Goal: Task Accomplishment & Management: Contribute content

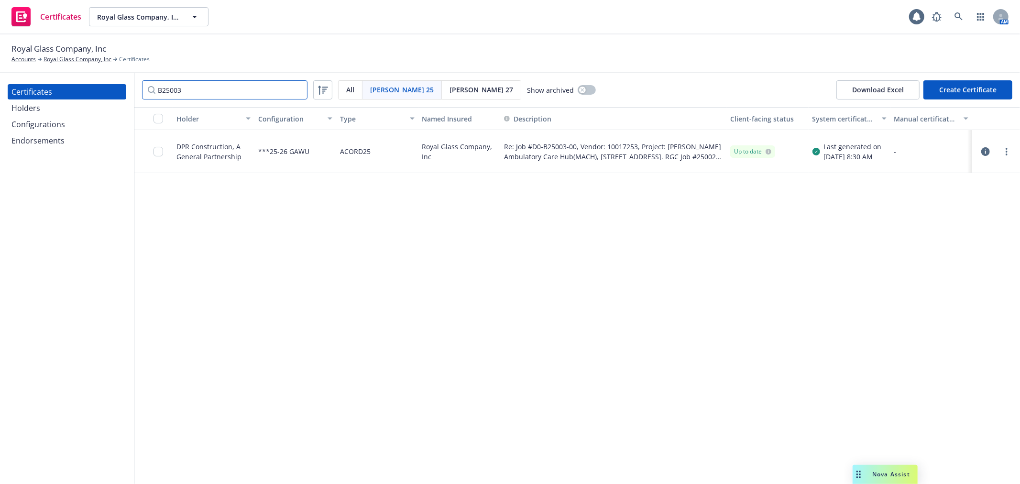
drag, startPoint x: 199, startPoint y: 87, endPoint x: 157, endPoint y: 89, distance: 42.7
click at [157, 89] on input "B25003" at bounding box center [224, 89] width 165 height 19
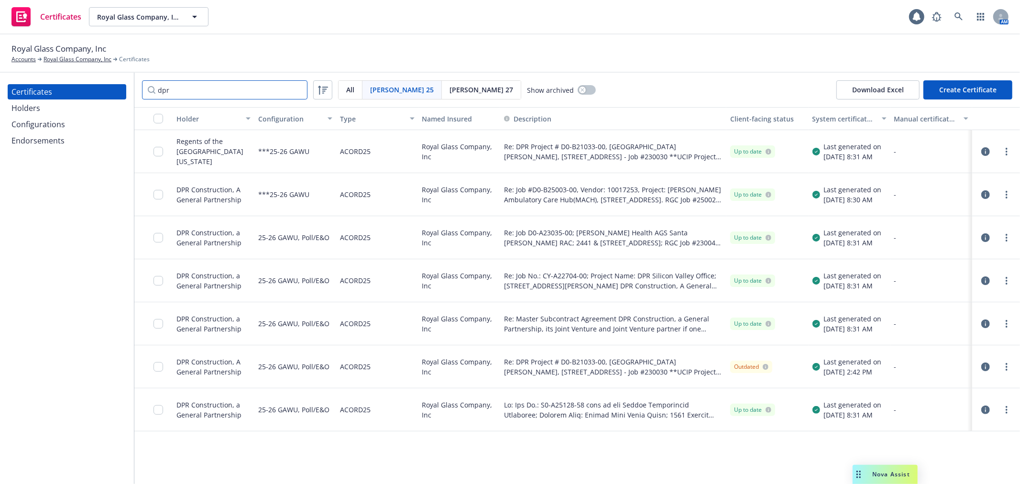
type input "dpr"
click at [156, 323] on input "checkbox" at bounding box center [158, 324] width 10 height 10
click at [435, 460] on div "Download certificate" at bounding box center [471, 462] width 72 height 18
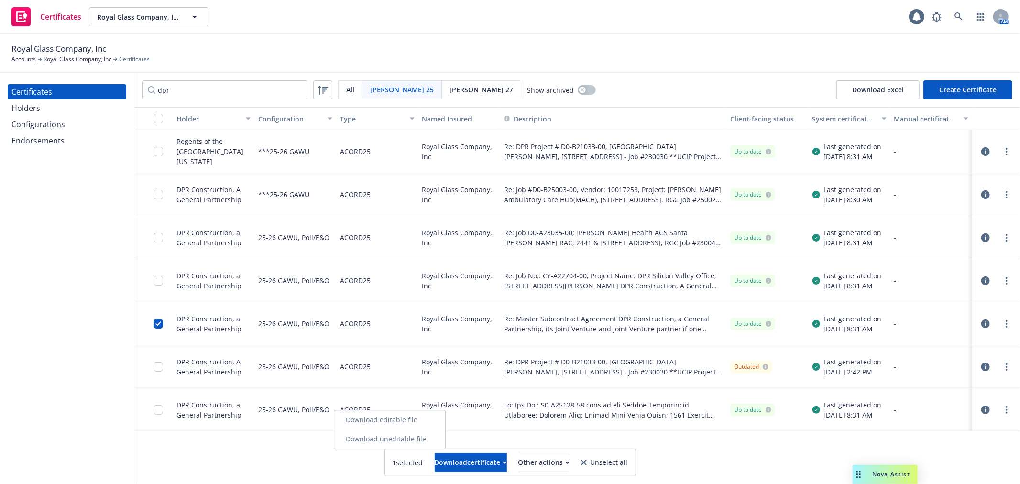
click at [428, 440] on link "Download uneditable file" at bounding box center [389, 438] width 111 height 19
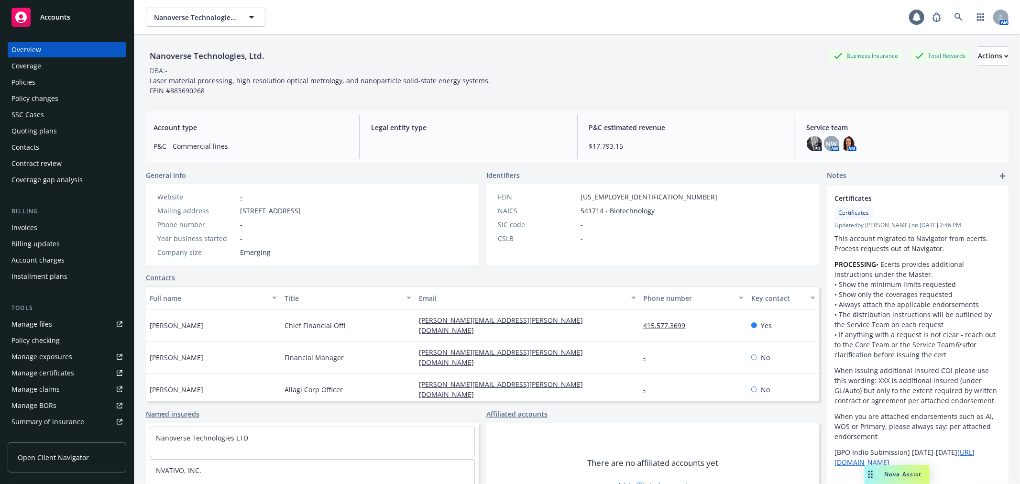
click at [28, 327] on div "Manage files" at bounding box center [31, 324] width 41 height 15
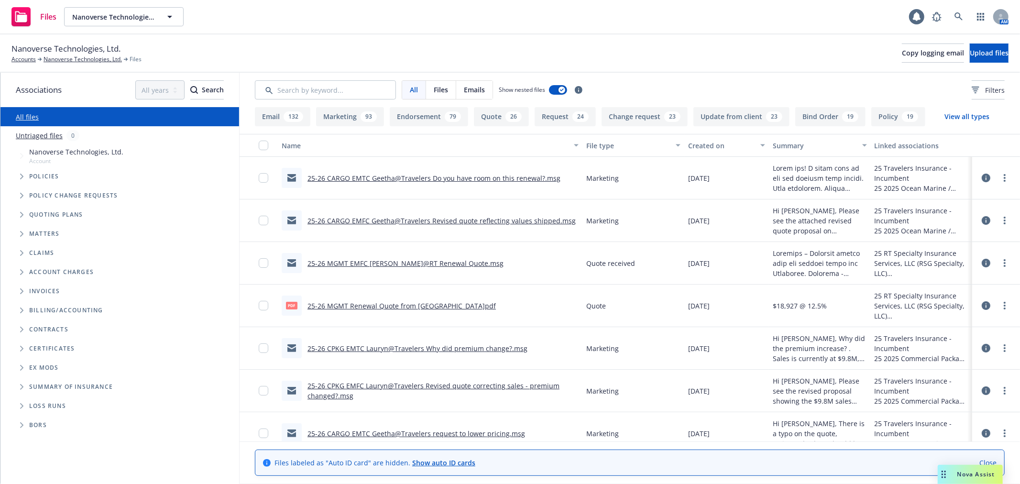
click at [21, 407] on icon "Folder Tree Example" at bounding box center [22, 406] width 4 height 6
click at [39, 441] on link "2025" at bounding box center [36, 442] width 15 height 10
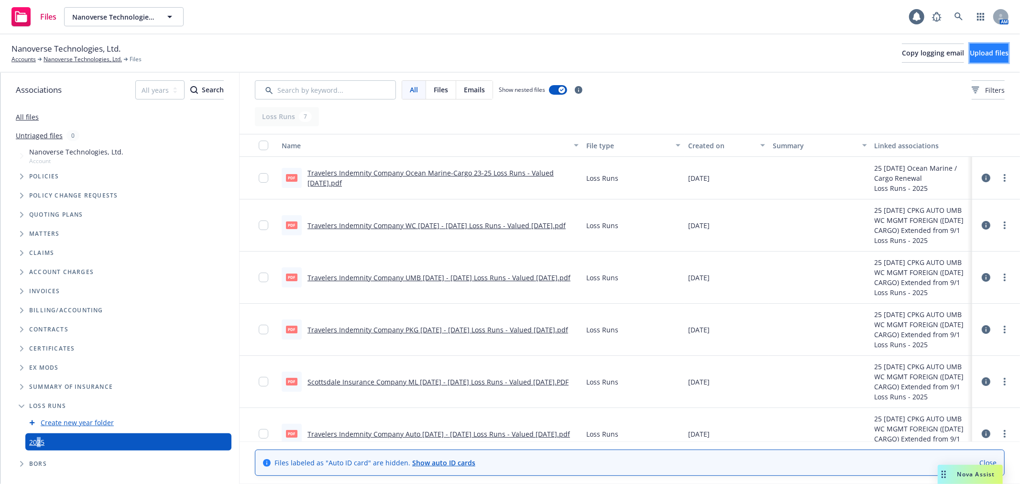
click at [981, 58] on button "Upload files" at bounding box center [989, 53] width 39 height 19
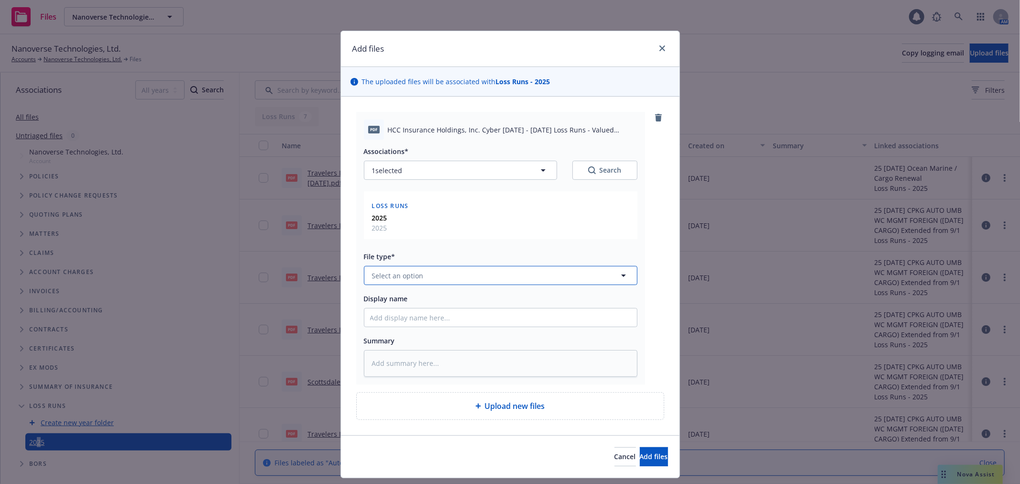
click at [479, 280] on button "Select an option" at bounding box center [500, 275] width 273 height 19
type input "los"
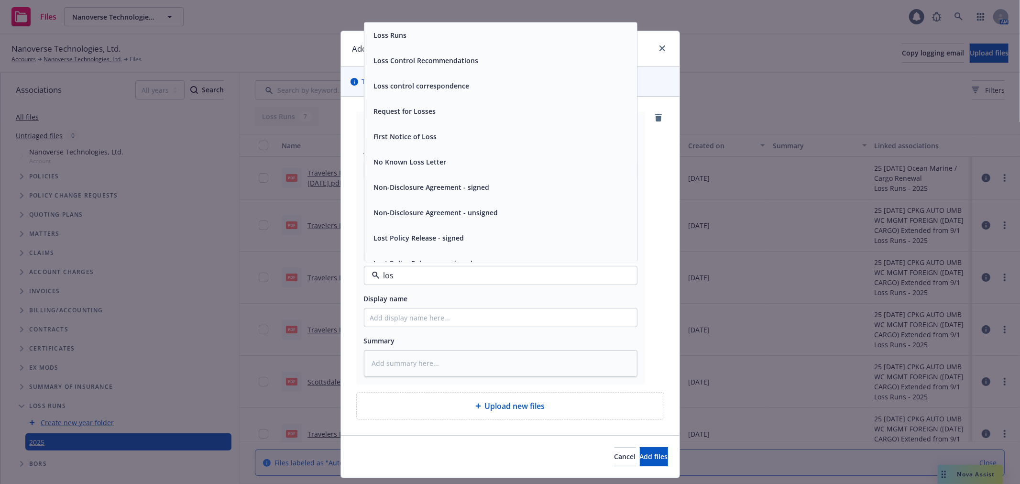
click at [434, 26] on div "Loss Runs" at bounding box center [500, 35] width 273 height 25
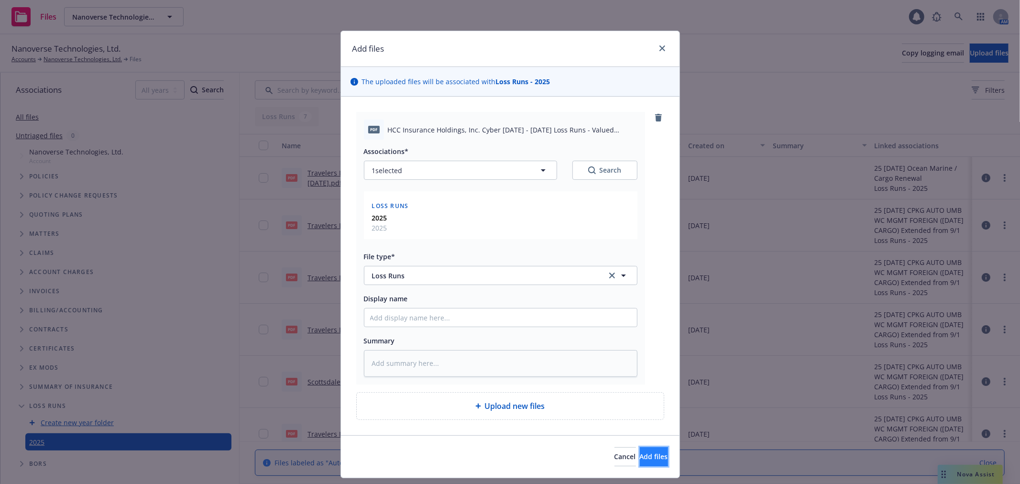
click at [640, 454] on span "Add files" at bounding box center [654, 456] width 28 height 9
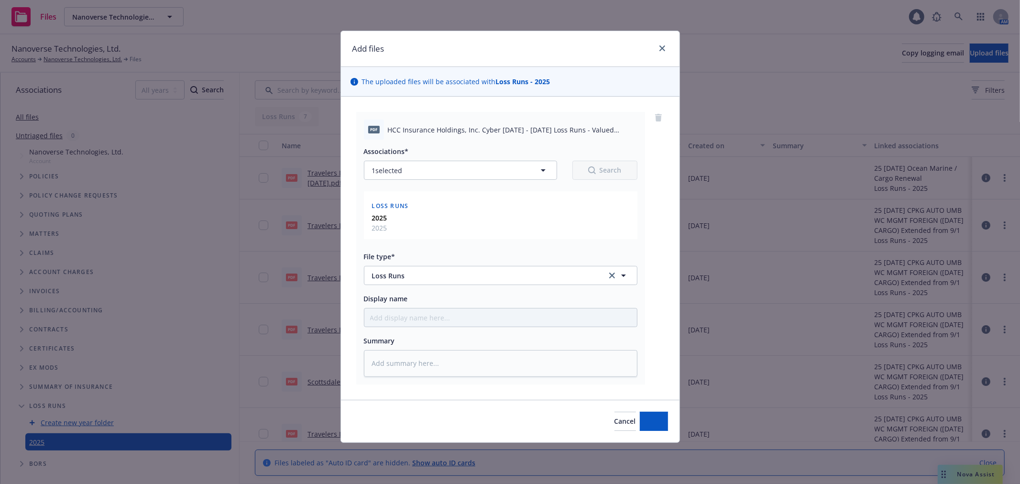
type textarea "x"
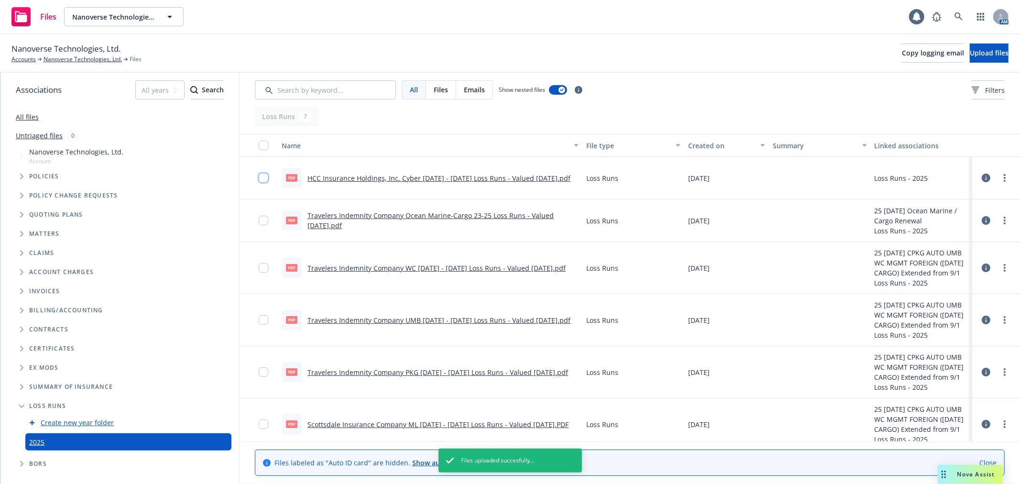
click at [263, 178] on input "checkbox" at bounding box center [264, 178] width 10 height 10
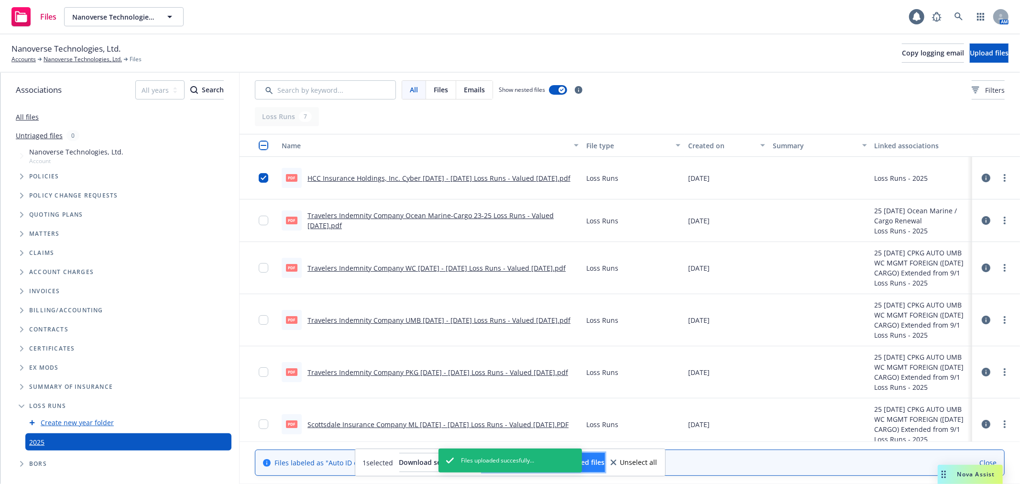
click at [594, 458] on span "Update associations for selected files" at bounding box center [543, 462] width 122 height 9
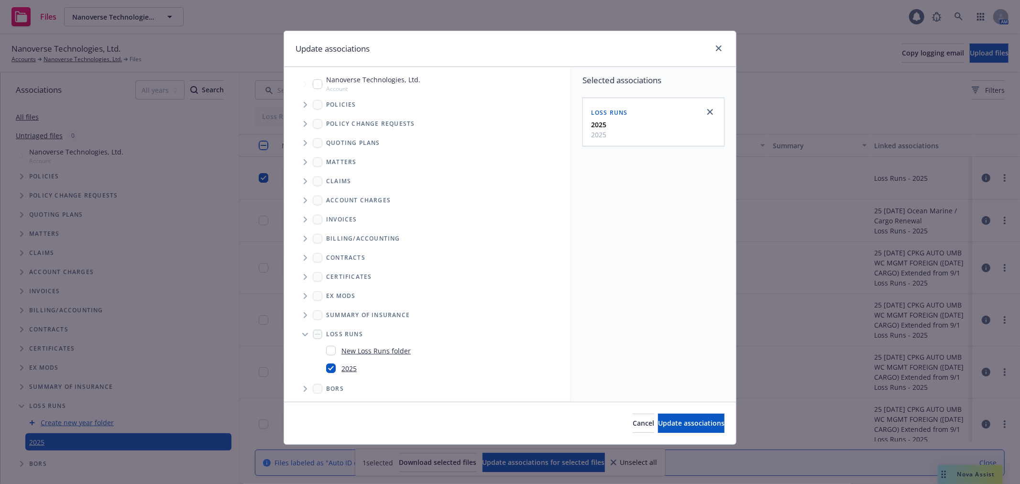
click at [307, 141] on span "Tree Example" at bounding box center [304, 142] width 15 height 15
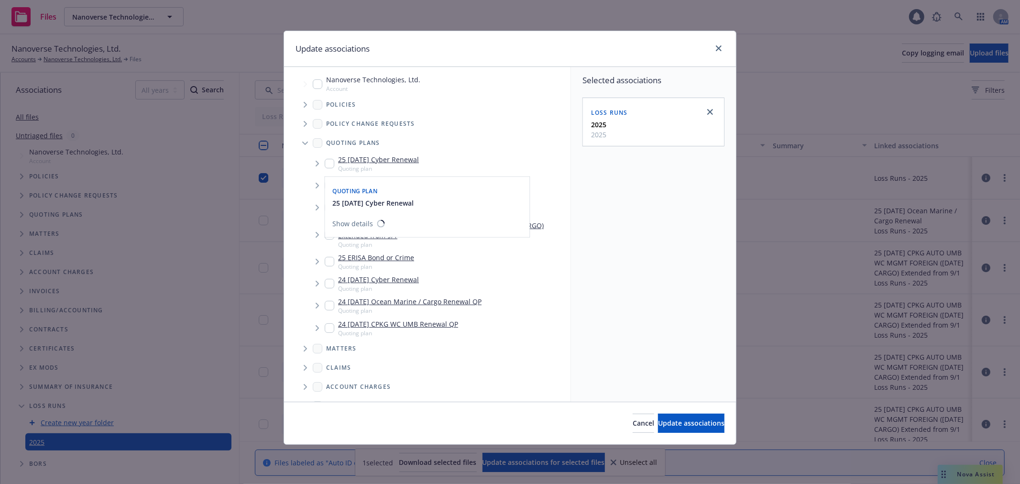
click at [328, 161] on input "Tree Example" at bounding box center [330, 164] width 10 height 10
checkbox input "true"
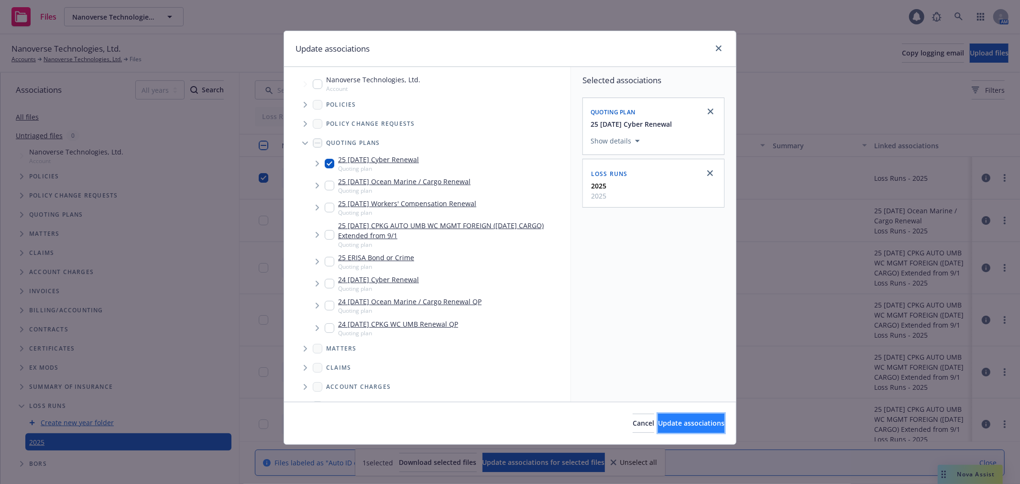
click at [661, 421] on span "Update associations" at bounding box center [691, 422] width 66 height 9
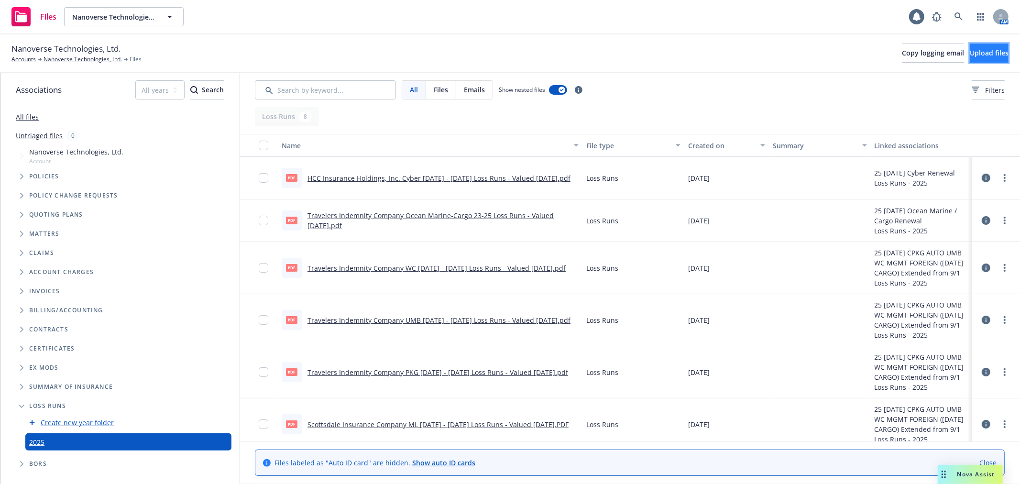
click at [970, 59] on button "Upload files" at bounding box center [989, 53] width 39 height 19
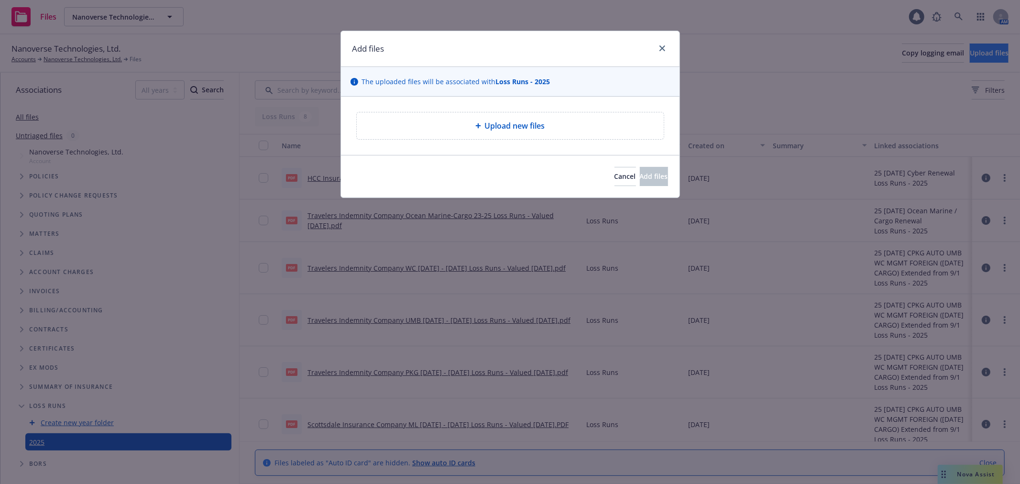
type textarea "x"
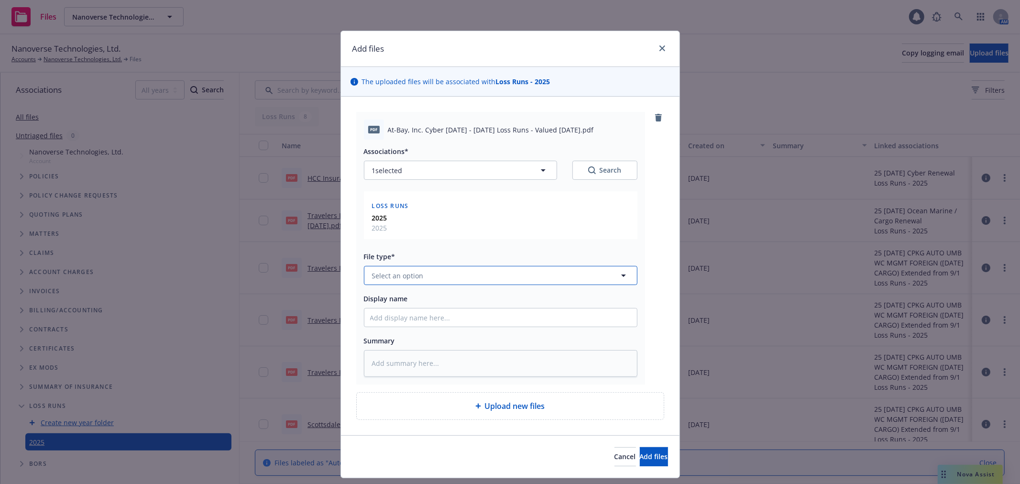
click at [448, 271] on button "Select an option" at bounding box center [500, 275] width 273 height 19
type input "los"
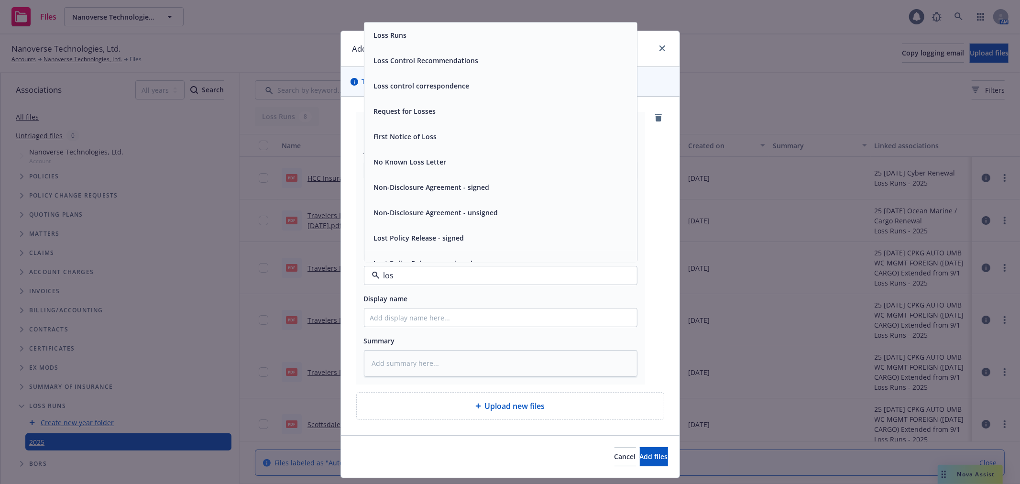
drag, startPoint x: 447, startPoint y: 31, endPoint x: 450, endPoint y: 40, distance: 9.7
click at [447, 32] on div "Loss Runs" at bounding box center [500, 36] width 261 height 14
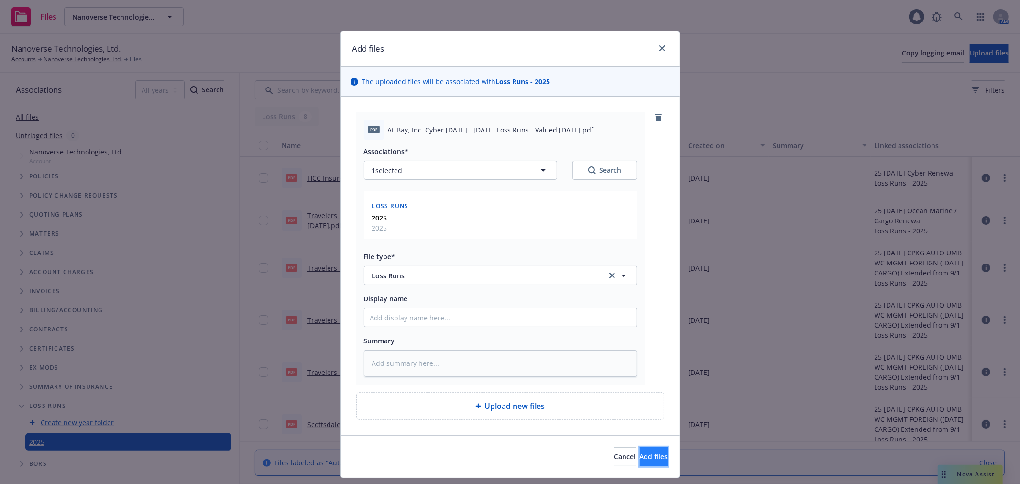
click at [646, 454] on span "Add files" at bounding box center [654, 456] width 28 height 9
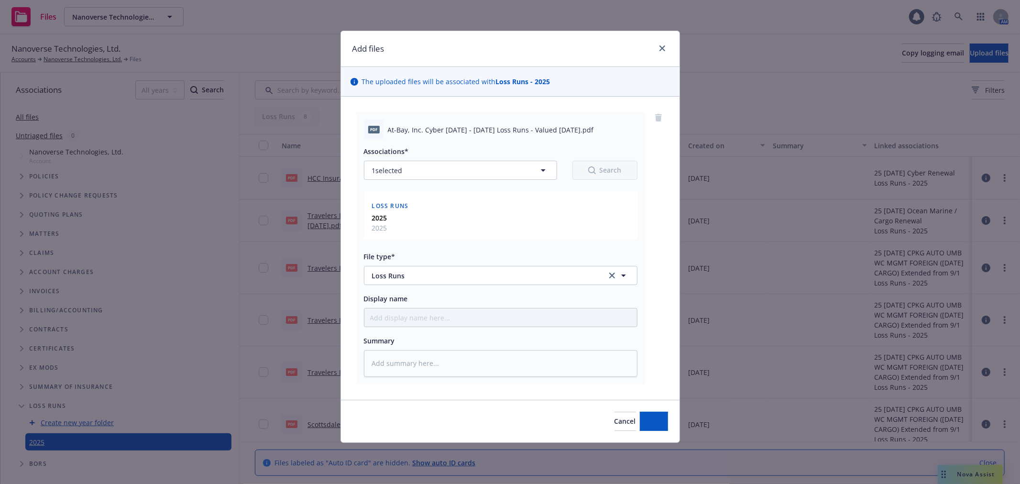
type textarea "x"
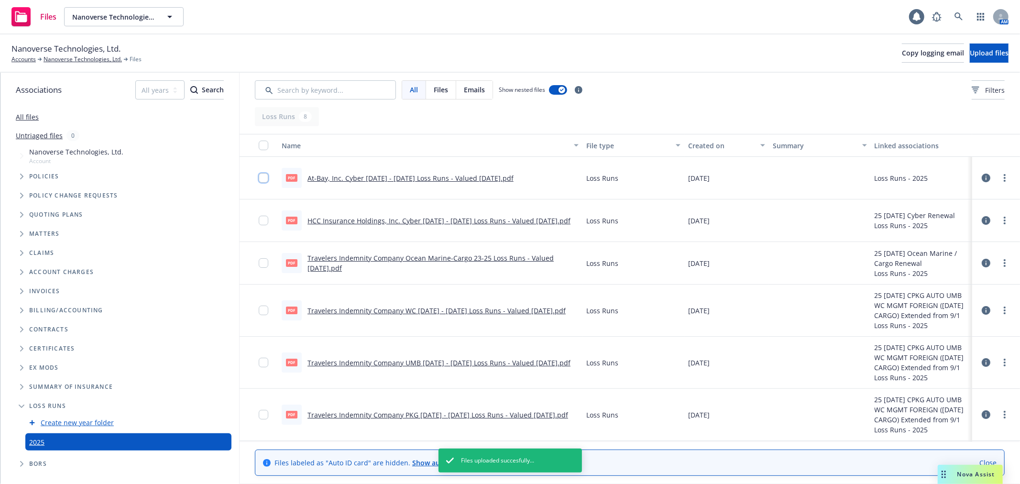
click at [264, 178] on input "checkbox" at bounding box center [264, 178] width 10 height 10
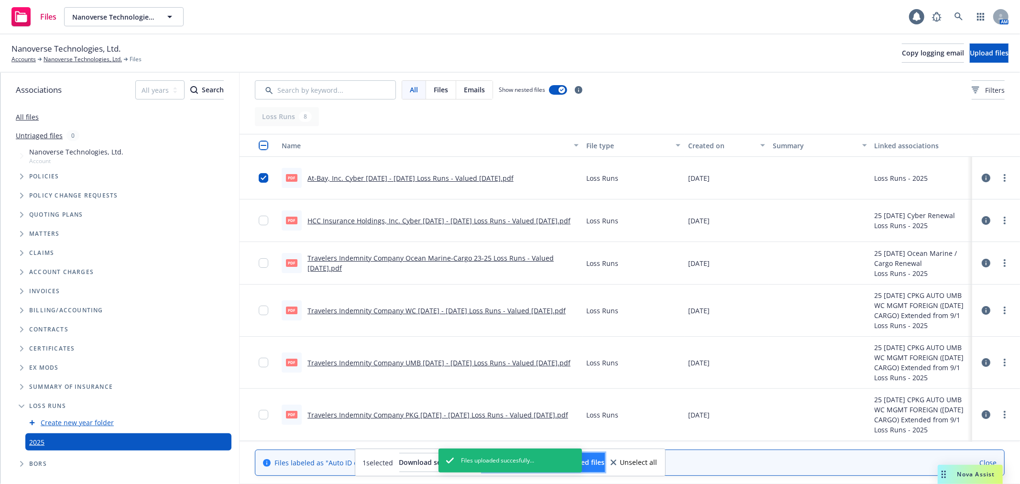
click at [605, 465] on span "Update associations for selected files" at bounding box center [543, 462] width 122 height 9
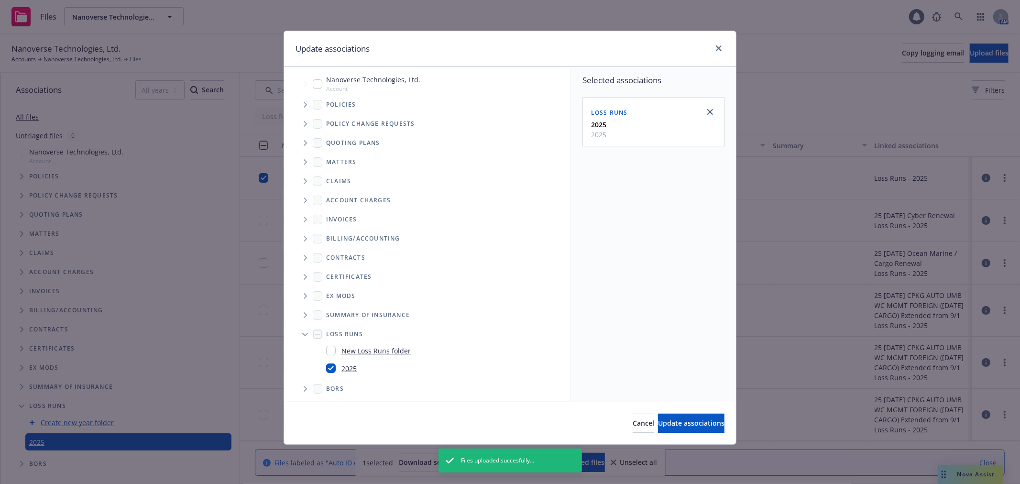
click at [305, 144] on icon "Tree Example" at bounding box center [305, 143] width 3 height 6
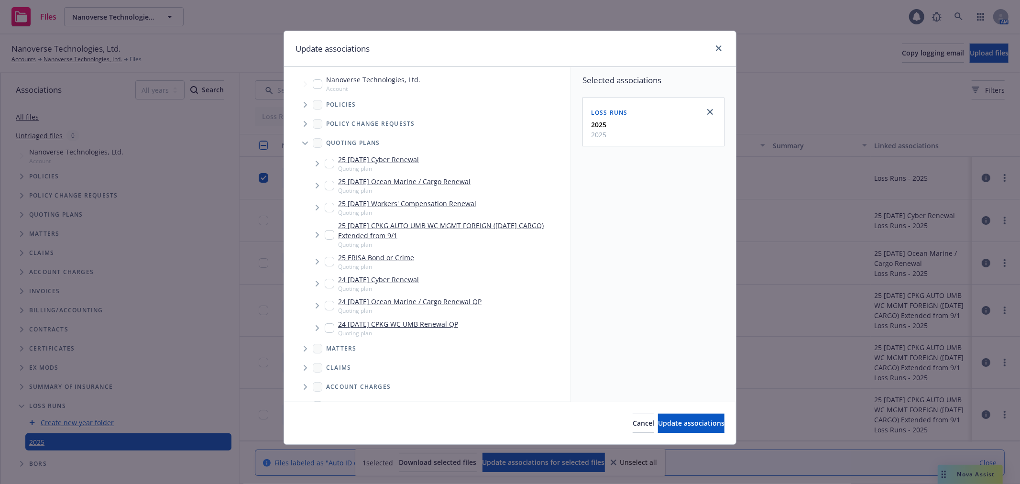
click at [328, 160] on input "Tree Example" at bounding box center [330, 164] width 10 height 10
checkbox input "true"
click at [672, 413] on div "Cancel Update associations" at bounding box center [510, 423] width 452 height 43
click at [672, 416] on button "Update associations" at bounding box center [691, 423] width 66 height 19
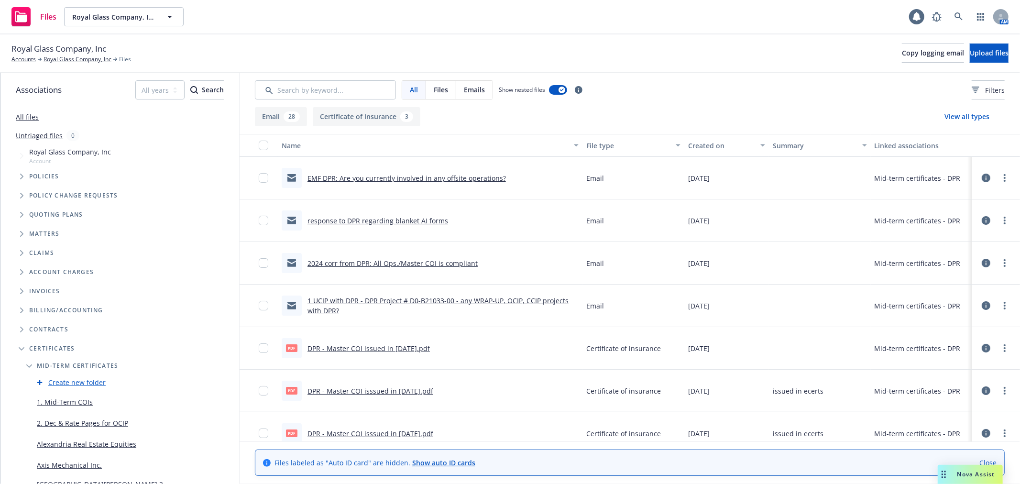
scroll to position [159, 0]
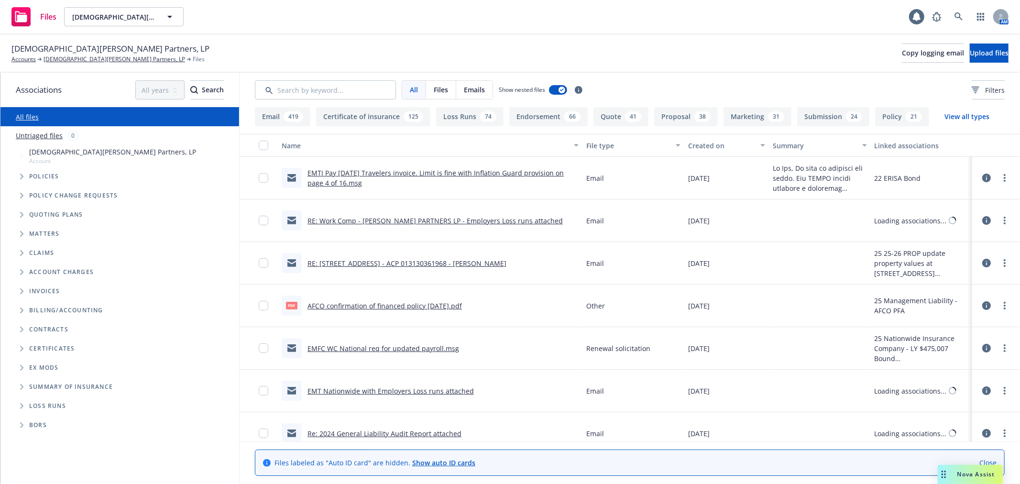
click at [22, 403] on span "Folder Tree Example" at bounding box center [21, 405] width 15 height 15
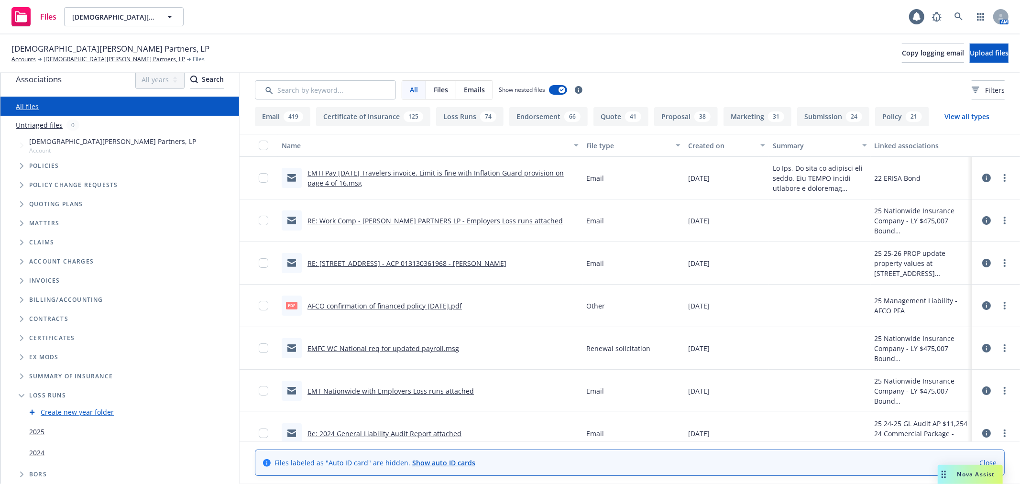
click at [40, 429] on link "2025" at bounding box center [36, 431] width 15 height 10
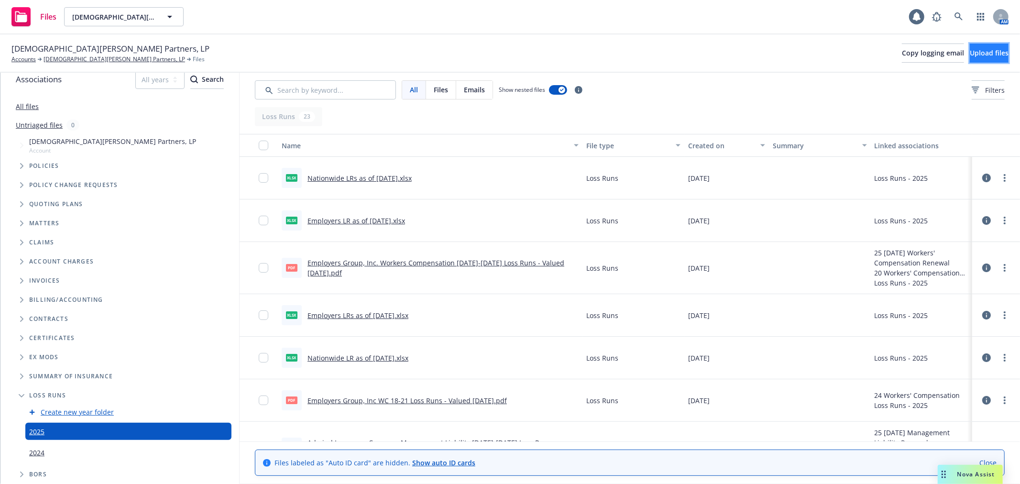
click at [970, 58] on button "Upload files" at bounding box center [989, 53] width 39 height 19
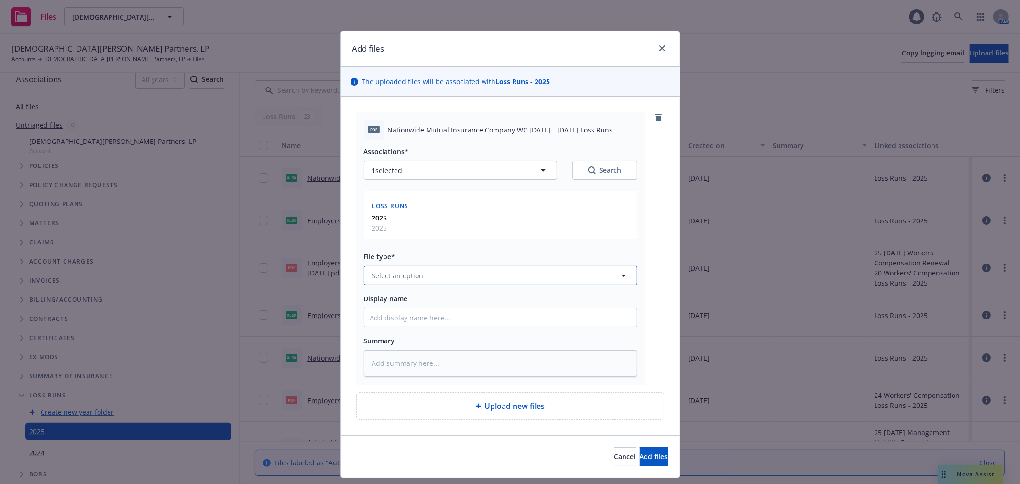
click at [483, 276] on button "Select an option" at bounding box center [500, 275] width 273 height 19
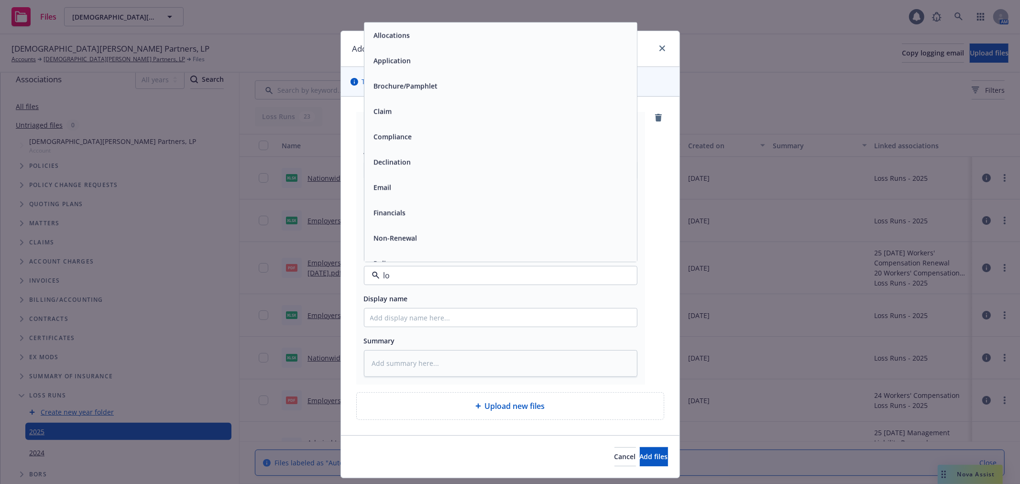
type input "los"
click at [447, 39] on div "Loss Runs" at bounding box center [500, 36] width 261 height 14
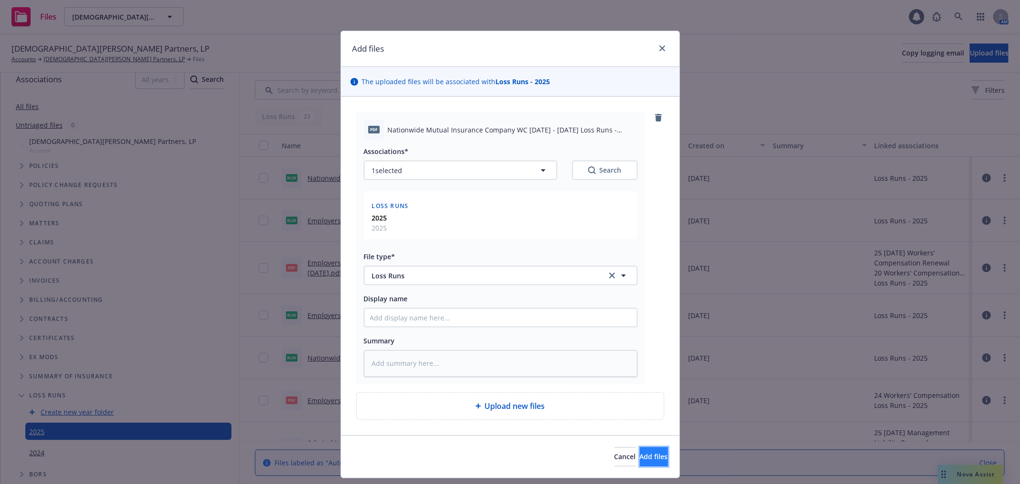
click at [640, 452] on span "Add files" at bounding box center [654, 456] width 28 height 9
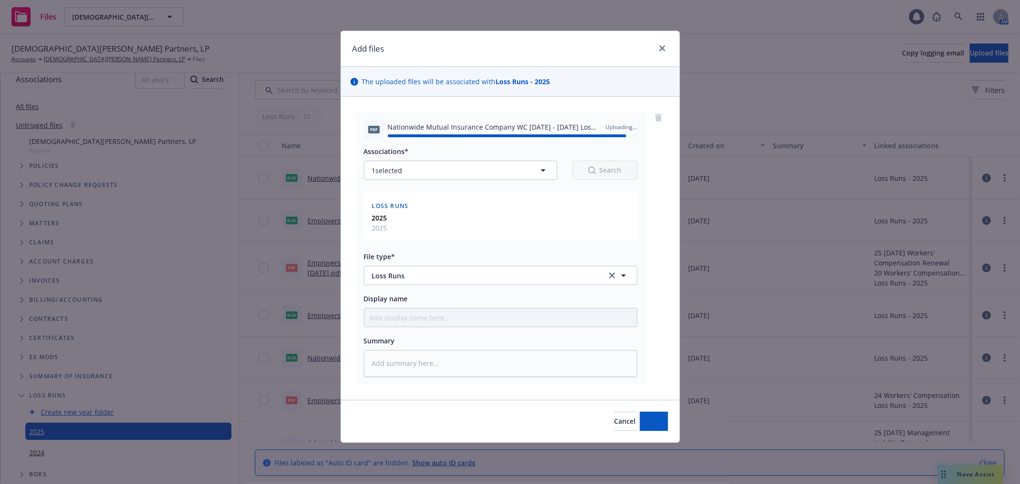
type textarea "x"
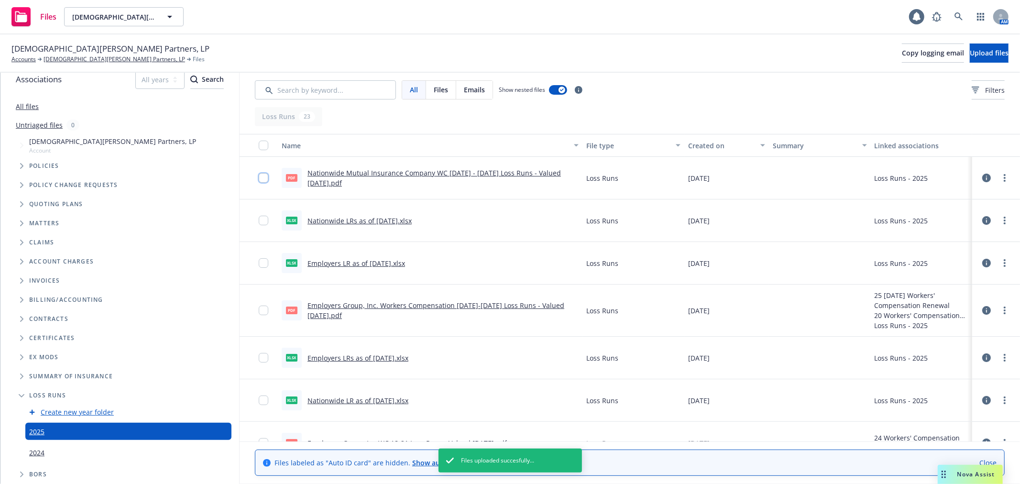
click at [264, 179] on input "checkbox" at bounding box center [264, 178] width 10 height 10
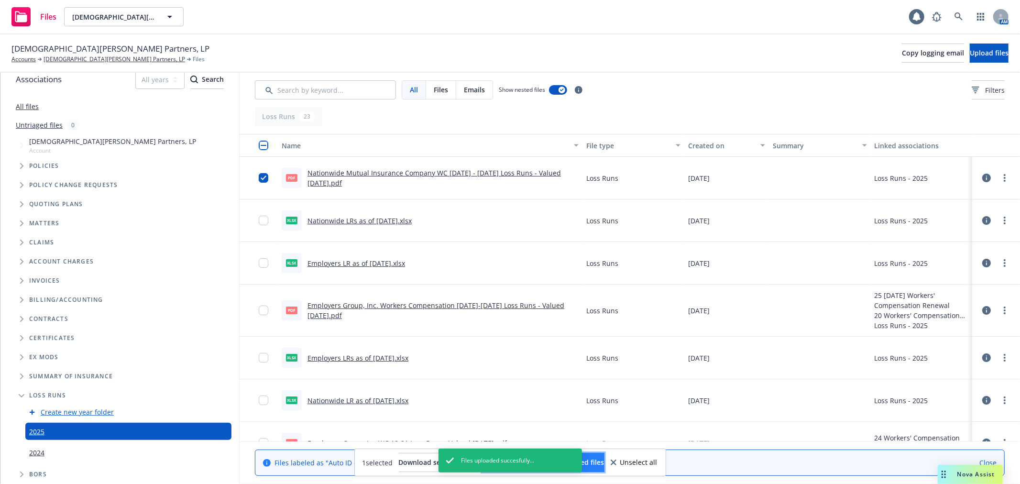
click at [604, 458] on button "Update associations for selected files" at bounding box center [543, 462] width 122 height 19
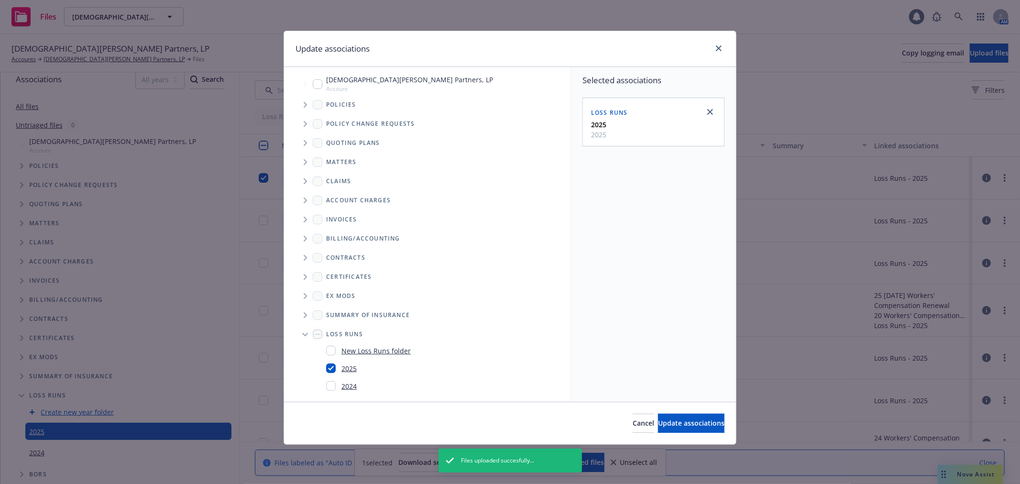
click at [305, 144] on icon "Tree Example" at bounding box center [306, 143] width 4 height 6
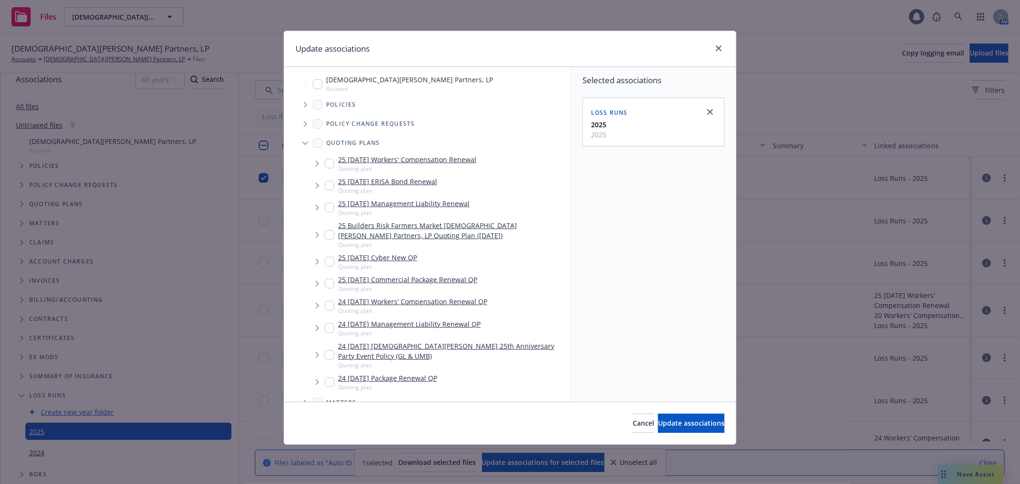
click at [328, 162] on input "Tree Example" at bounding box center [330, 164] width 10 height 10
checkbox input "true"
click at [706, 421] on span "Update associations" at bounding box center [691, 422] width 66 height 9
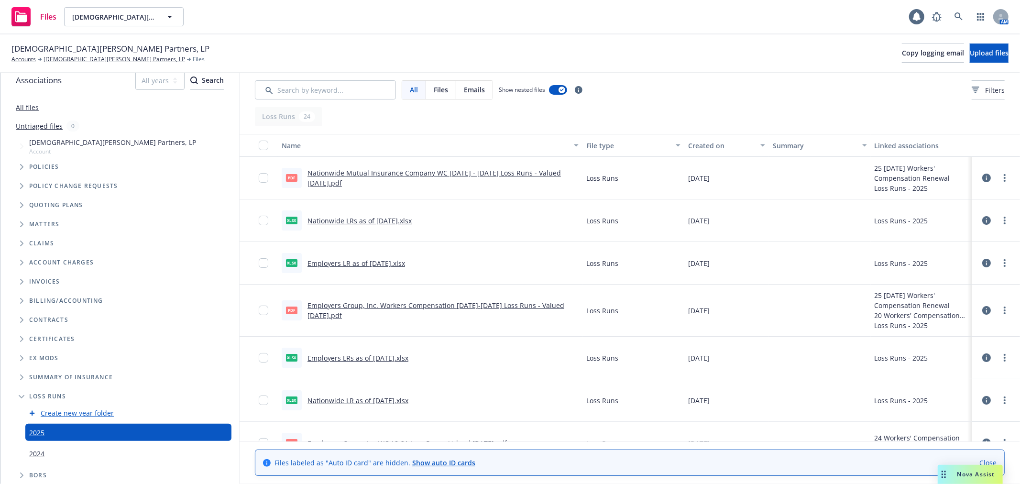
scroll to position [11, 0]
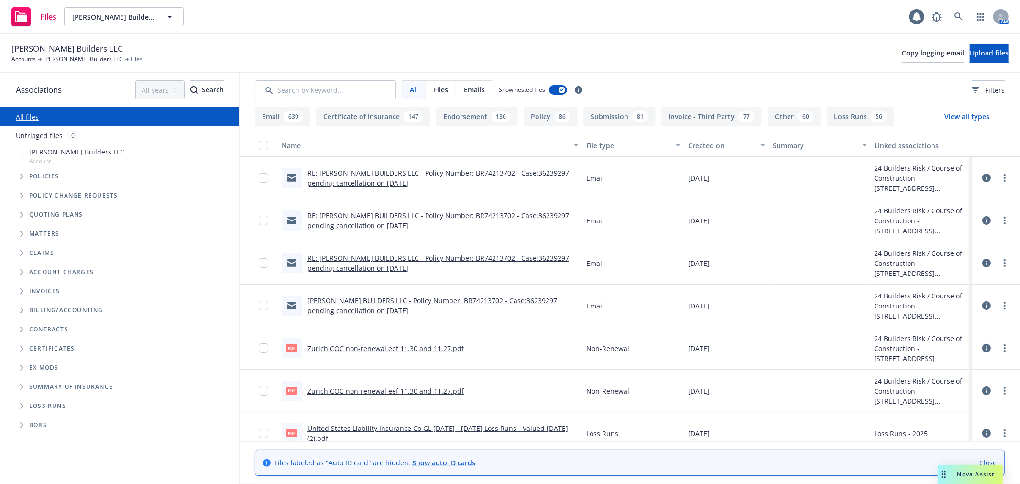
click at [22, 405] on icon "Folder Tree Example" at bounding box center [21, 406] width 3 height 6
click at [36, 441] on link "2025" at bounding box center [36, 442] width 15 height 10
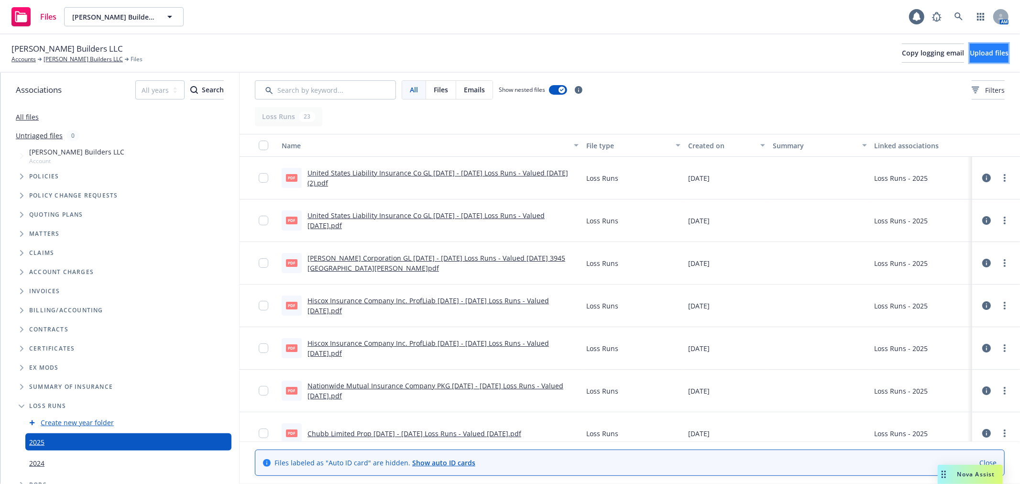
click at [974, 45] on button "Upload files" at bounding box center [989, 53] width 39 height 19
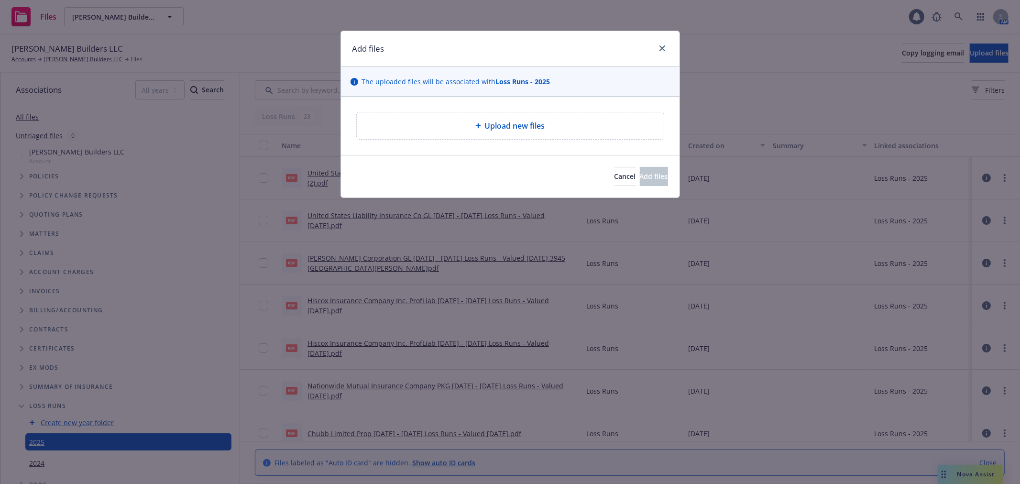
click at [518, 134] on div "Upload new files" at bounding box center [510, 125] width 307 height 27
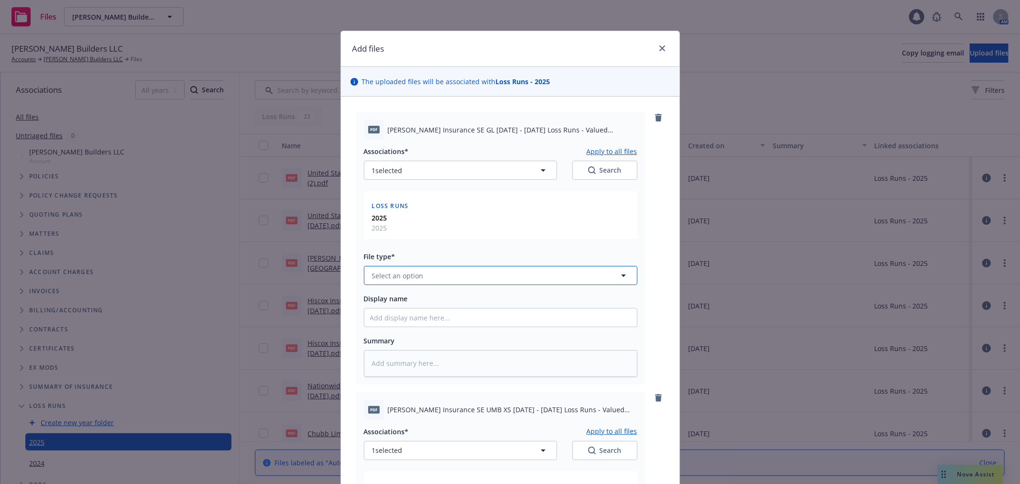
click at [431, 276] on button "Select an option" at bounding box center [500, 275] width 273 height 19
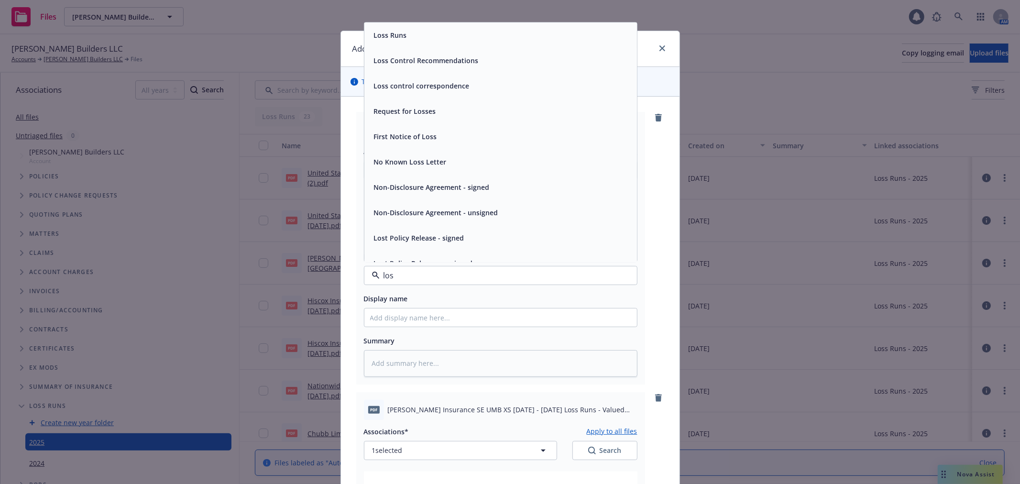
type input "loss"
click at [398, 41] on span "Loss Runs" at bounding box center [390, 36] width 33 height 10
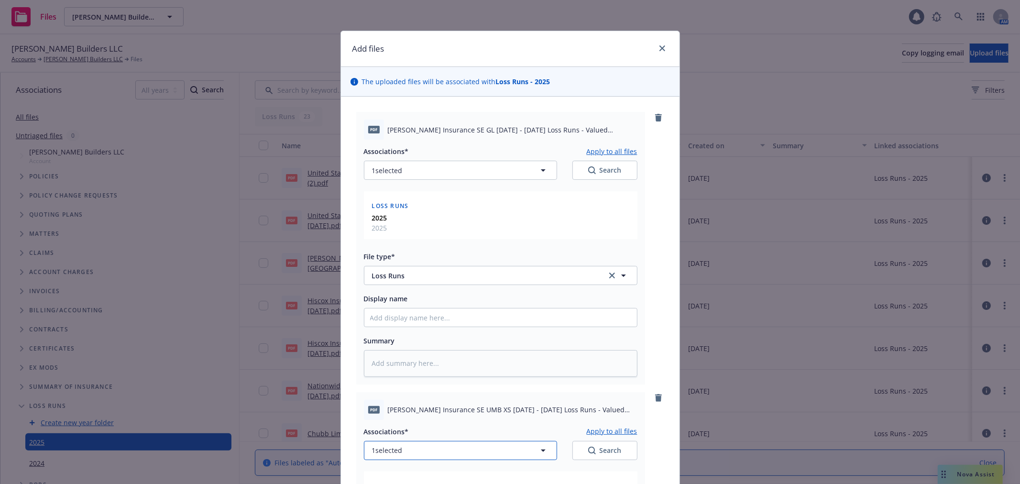
click at [537, 449] on icon "button" at bounding box center [542, 450] width 11 height 11
type textarea "x"
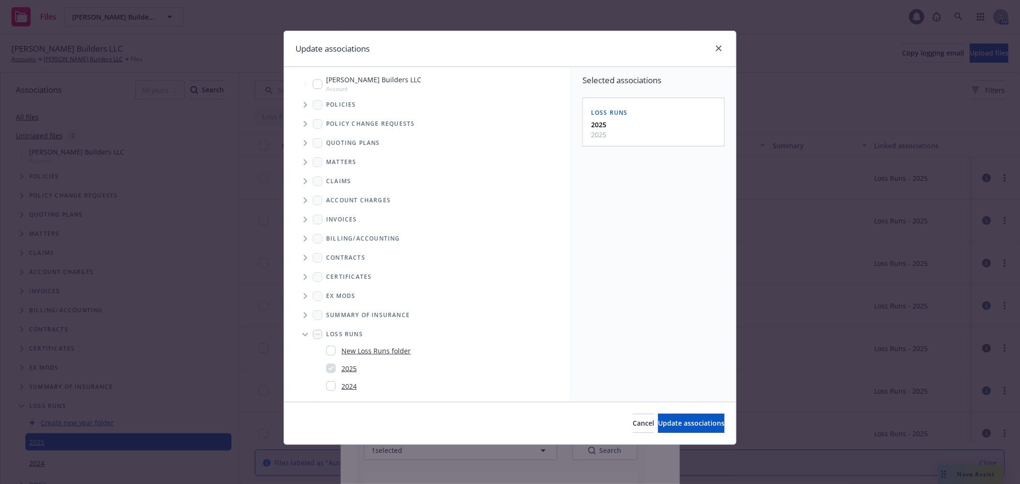
click at [306, 141] on icon "Tree Example" at bounding box center [306, 143] width 4 height 6
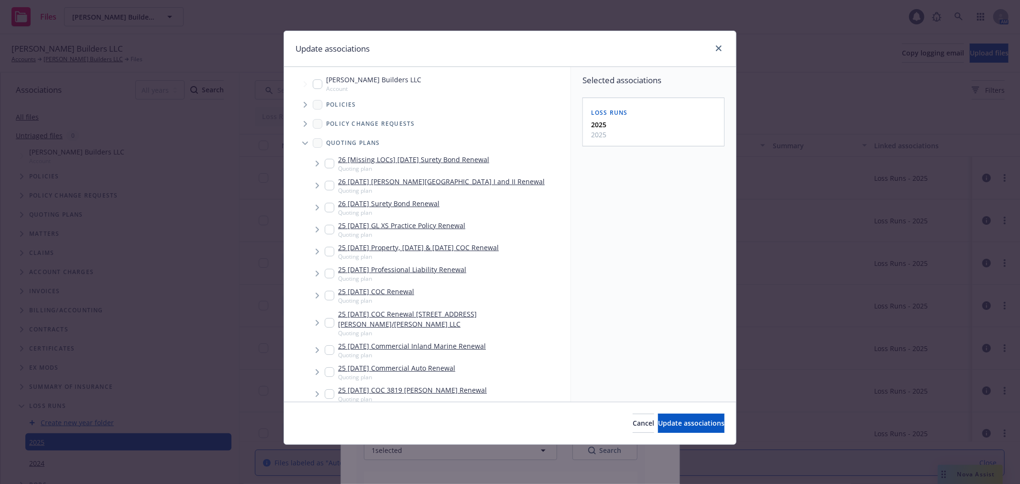
click at [328, 228] on input "Tree Example" at bounding box center [330, 230] width 10 height 10
checkbox input "true"
click at [699, 416] on button "Update associations" at bounding box center [691, 423] width 66 height 19
type textarea "x"
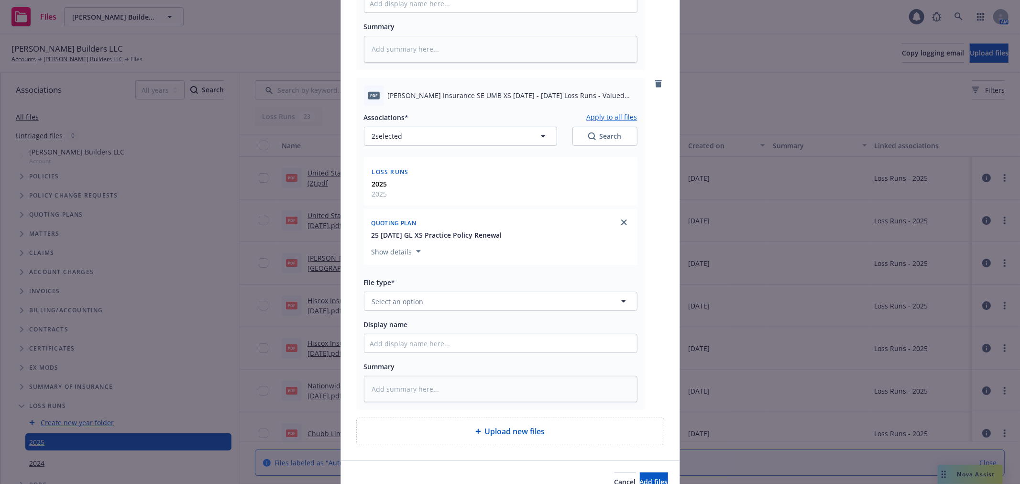
scroll to position [318, 0]
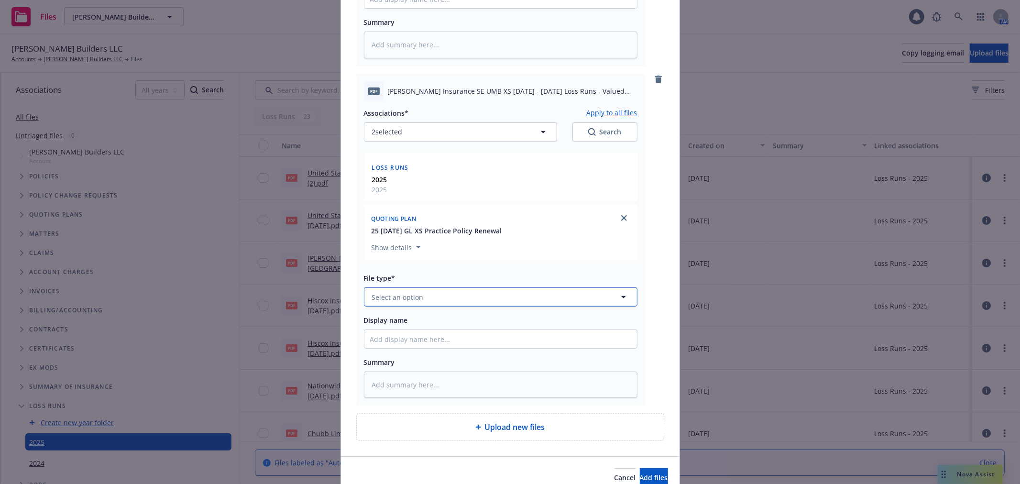
click at [404, 297] on span "Select an option" at bounding box center [398, 297] width 52 height 10
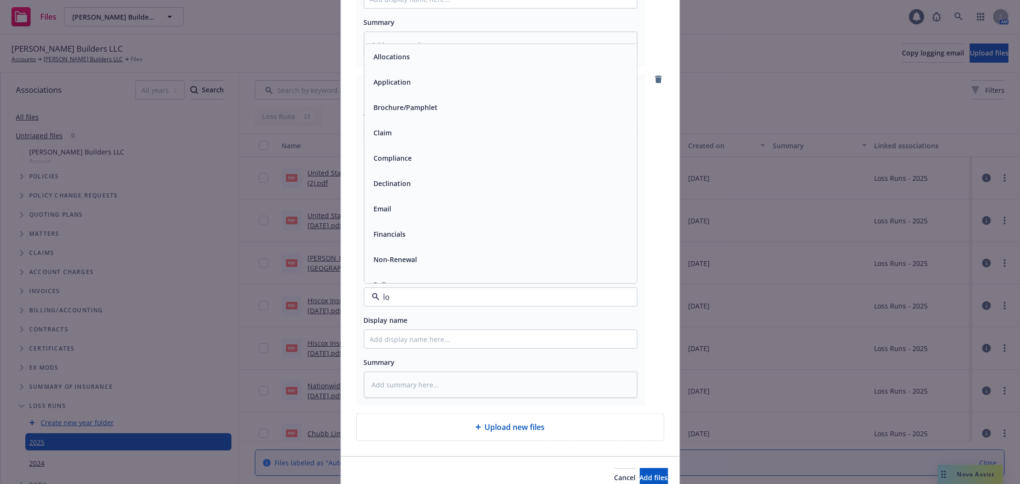
type input "los"
click at [383, 55] on span "Loss Runs" at bounding box center [390, 57] width 33 height 10
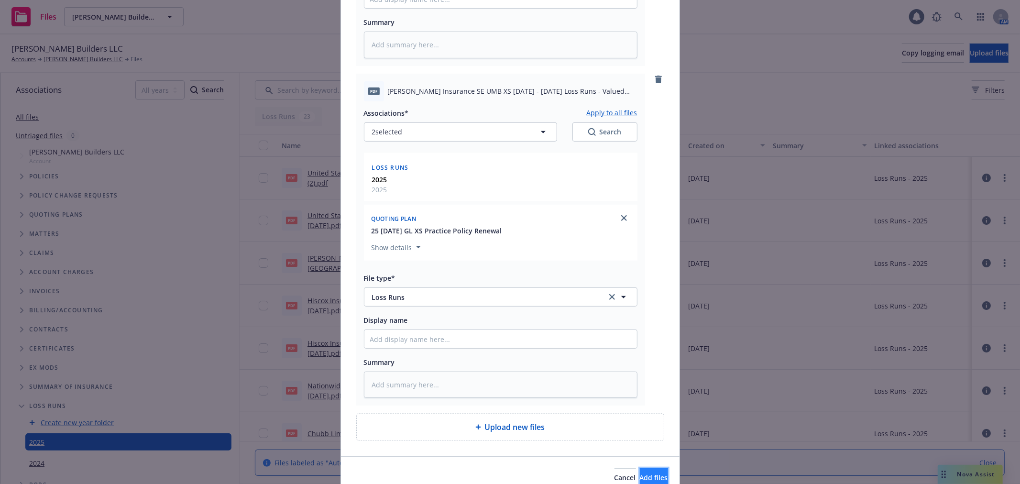
click at [643, 472] on button "Add files" at bounding box center [654, 477] width 28 height 19
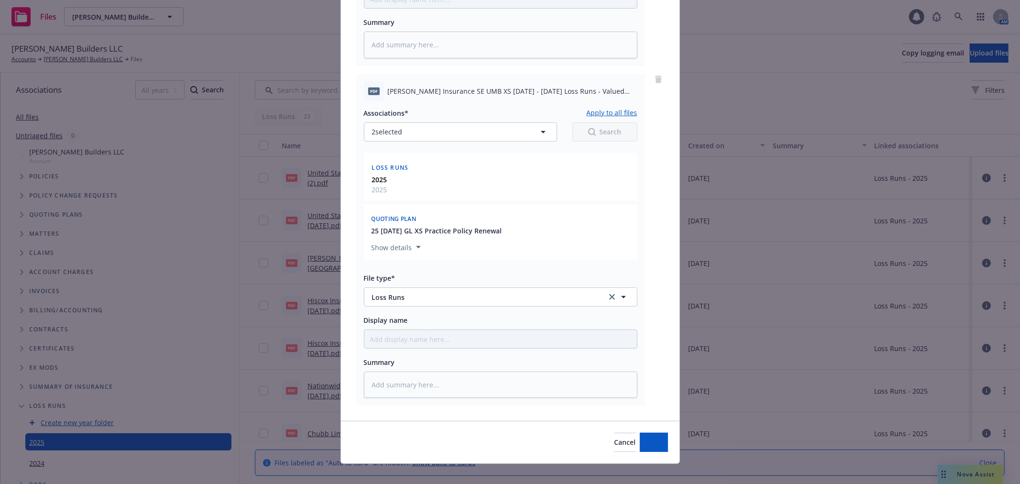
type textarea "x"
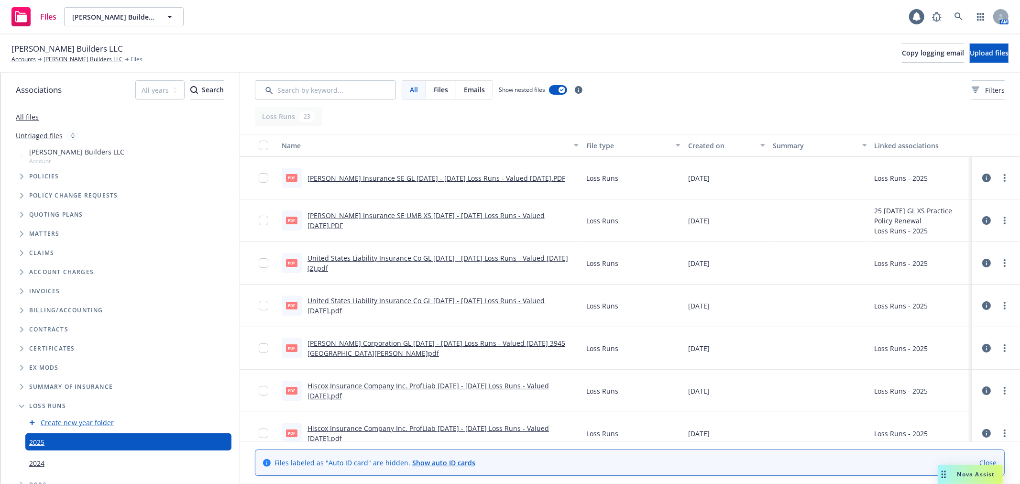
click at [328, 36] on div "Christopherson Builders LLC Accounts Christopherson Builders LLC Files Copy log…" at bounding box center [510, 53] width 1020 height 38
click at [251, 36] on div "Christopherson Builders LLC Accounts Christopherson Builders LLC Files Copy log…" at bounding box center [510, 53] width 1020 height 38
